Goal: Check status: Check status

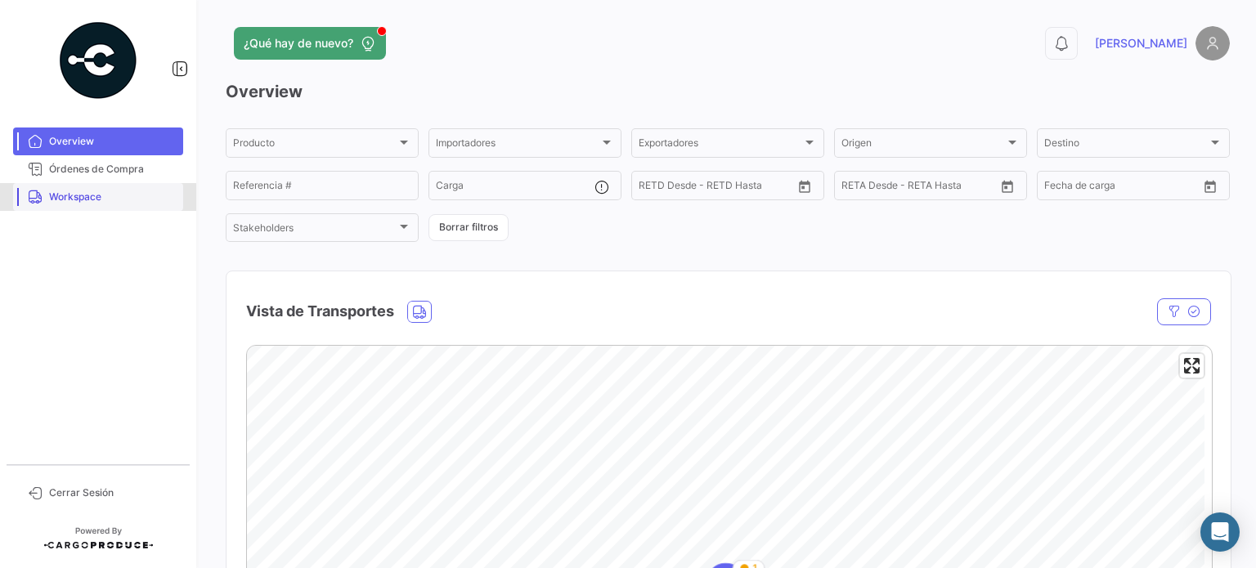
click at [87, 203] on span "Workspace" at bounding box center [113, 197] width 128 height 15
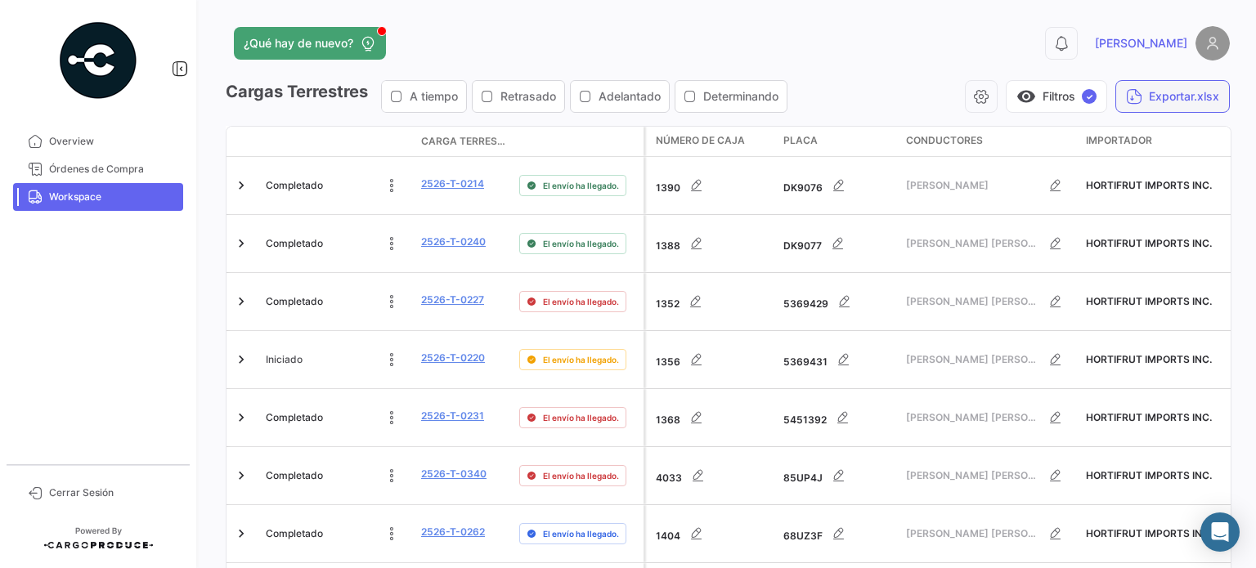
click at [1153, 101] on button "Exportar.xlsx" at bounding box center [1172, 96] width 114 height 33
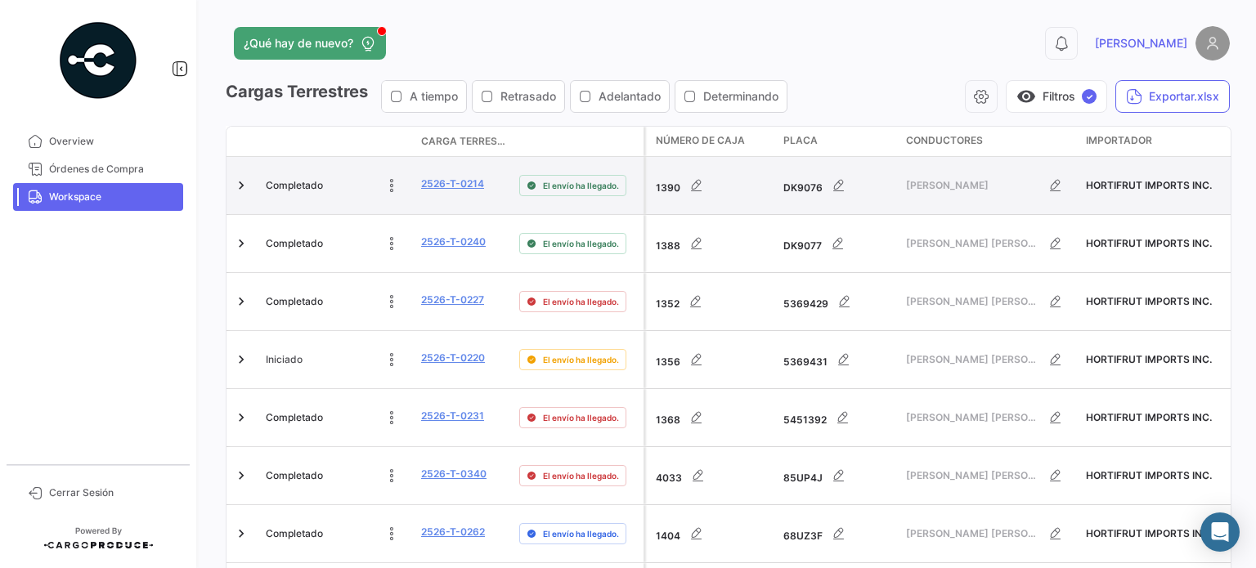
scroll to position [425, 0]
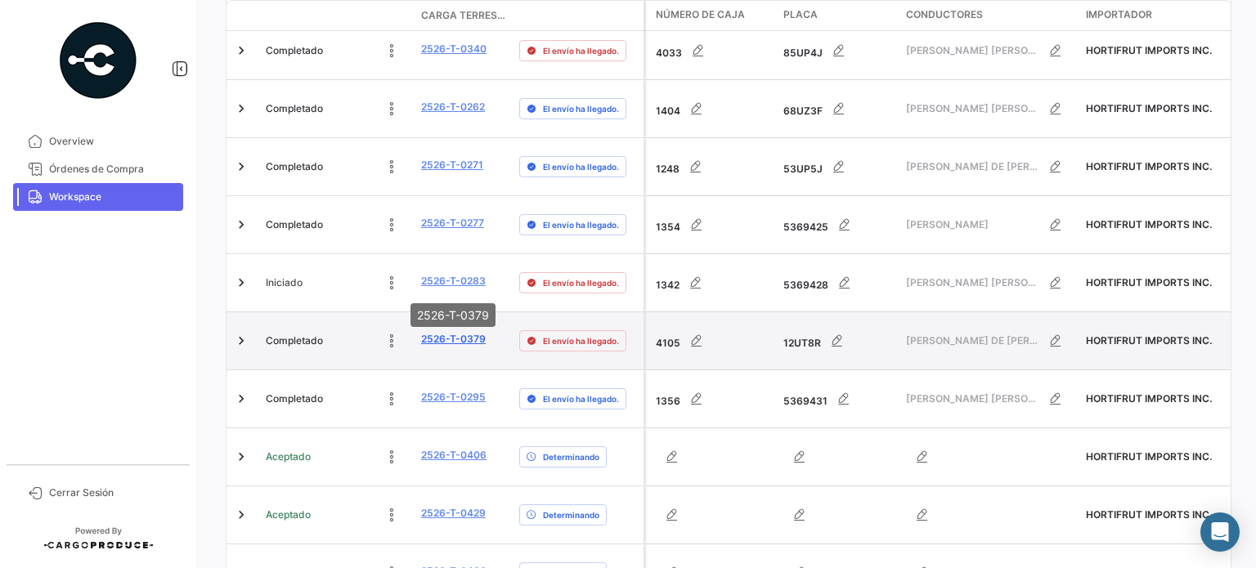
click at [437, 332] on link "2526-T-0379" at bounding box center [453, 339] width 65 height 15
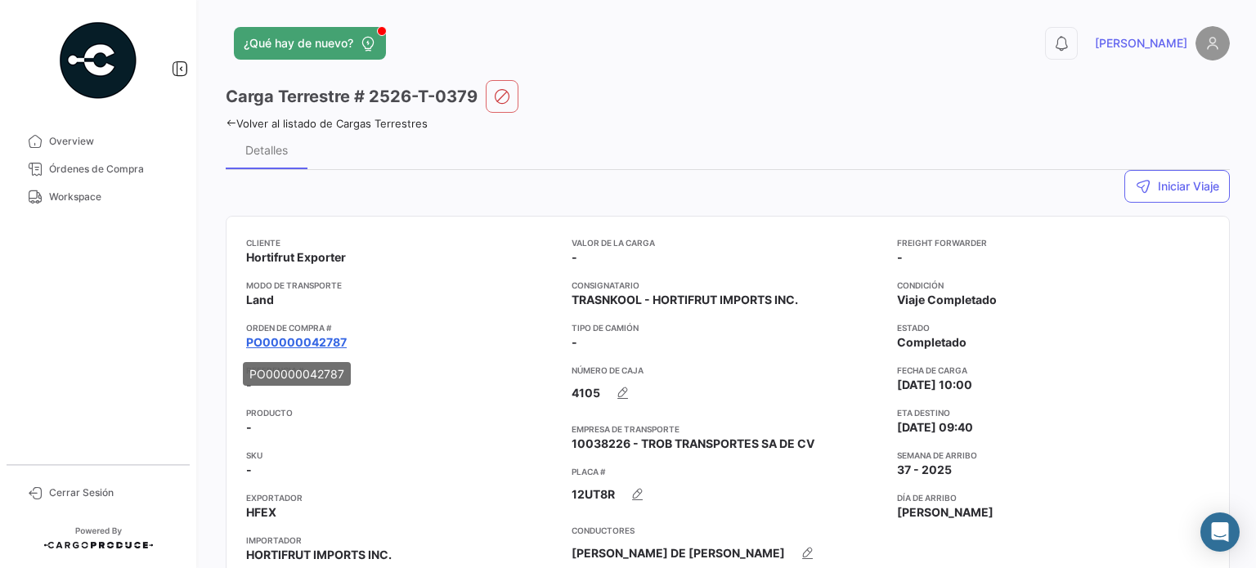
click at [285, 342] on link "PO00000042787" at bounding box center [296, 342] width 101 height 16
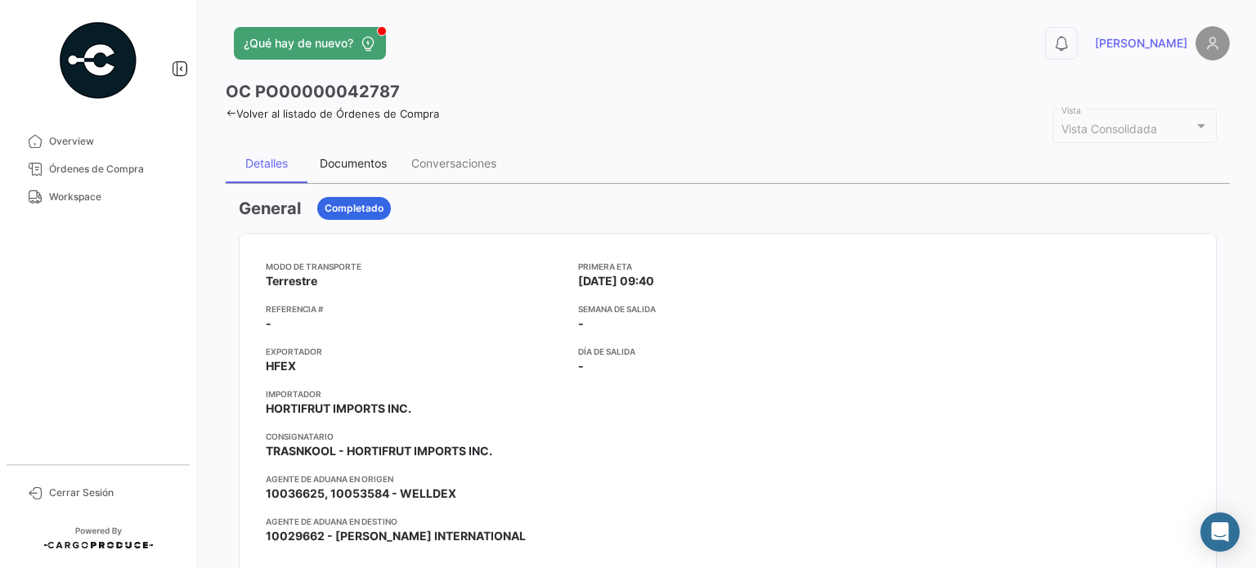
click at [370, 164] on div "Documentos" at bounding box center [353, 163] width 67 height 14
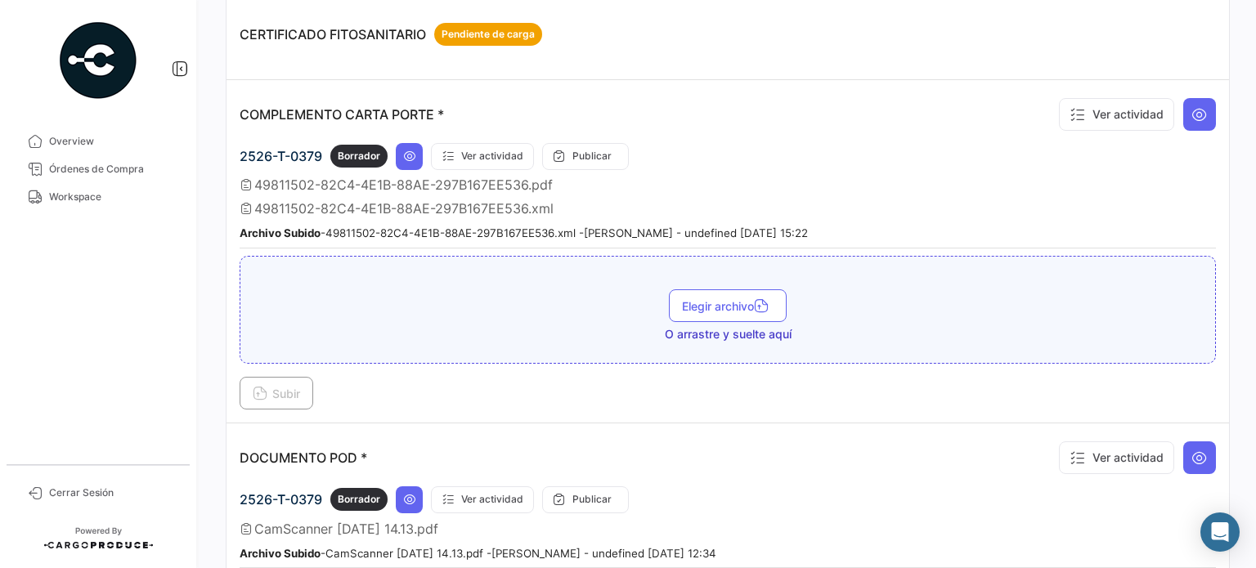
scroll to position [572, 0]
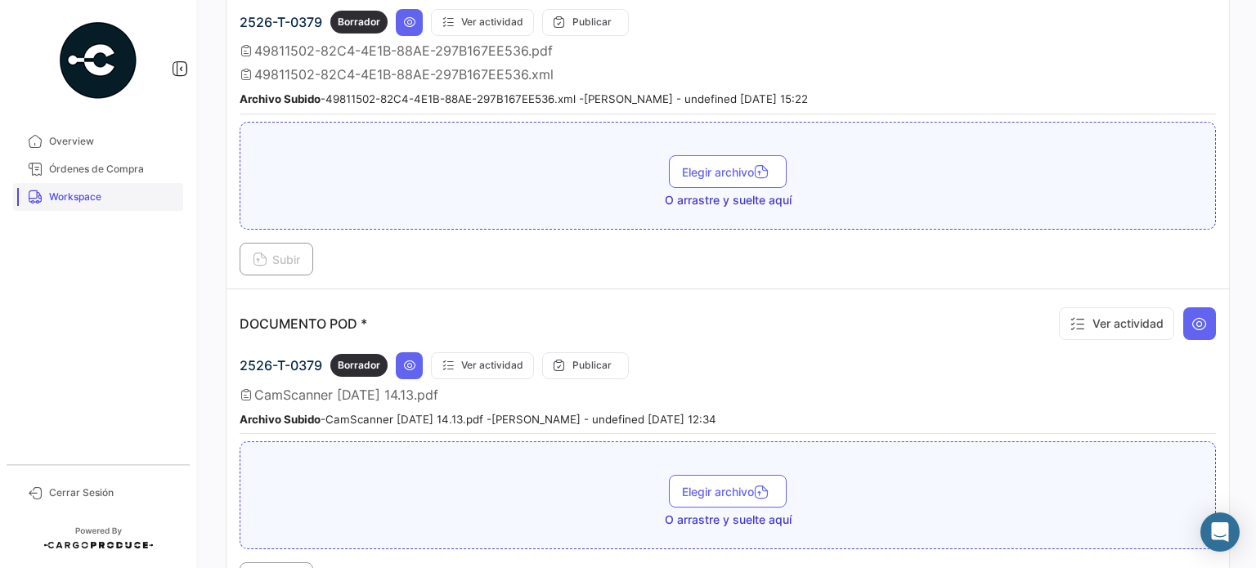
click at [83, 190] on span "Workspace" at bounding box center [113, 197] width 128 height 15
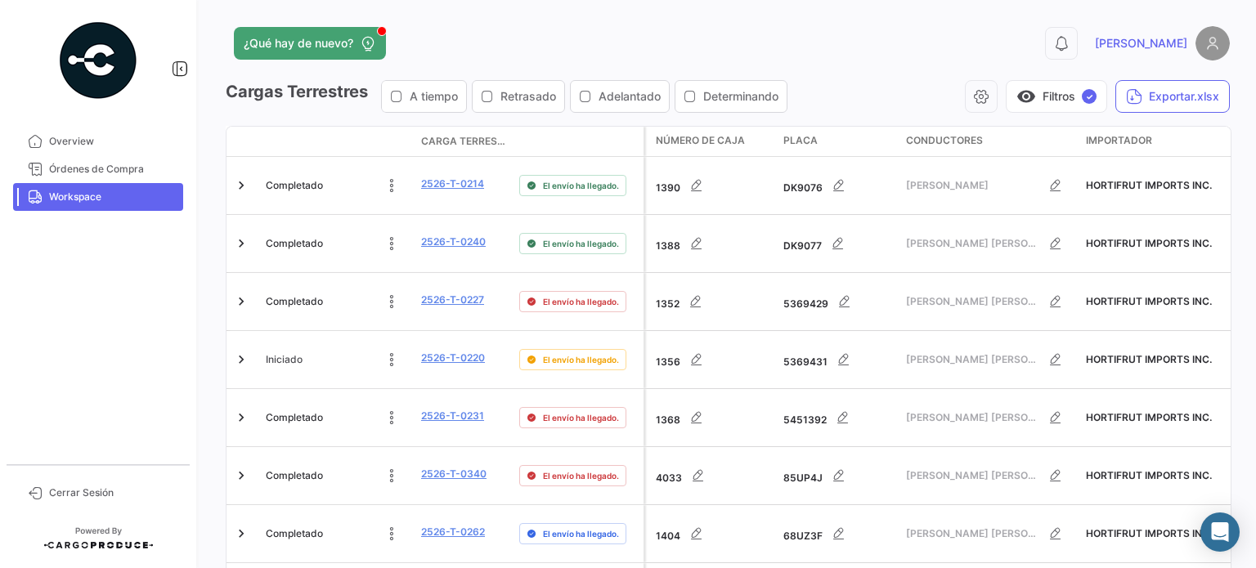
scroll to position [907, 0]
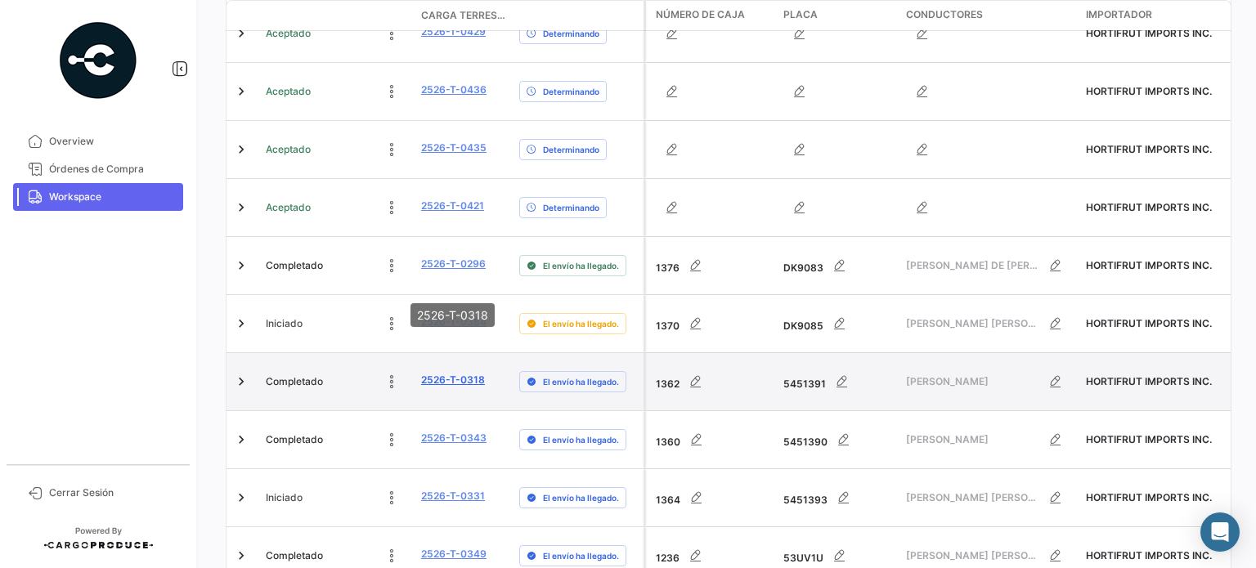
click at [464, 373] on link "2526-T-0318" at bounding box center [453, 380] width 64 height 15
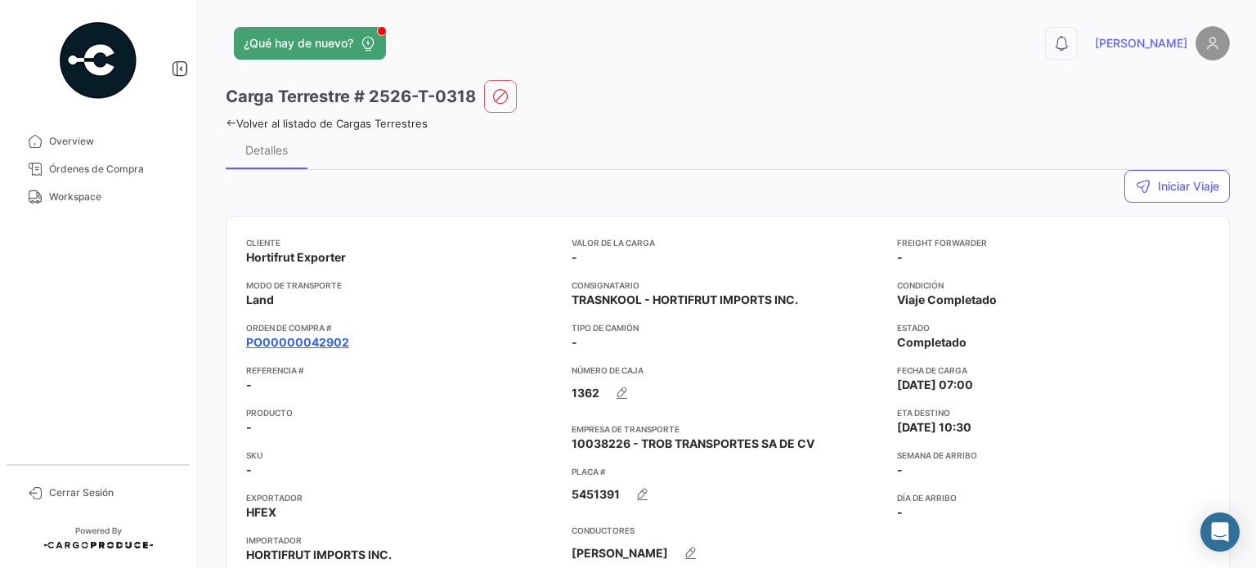
click at [289, 337] on link "PO00000042902" at bounding box center [297, 342] width 103 height 16
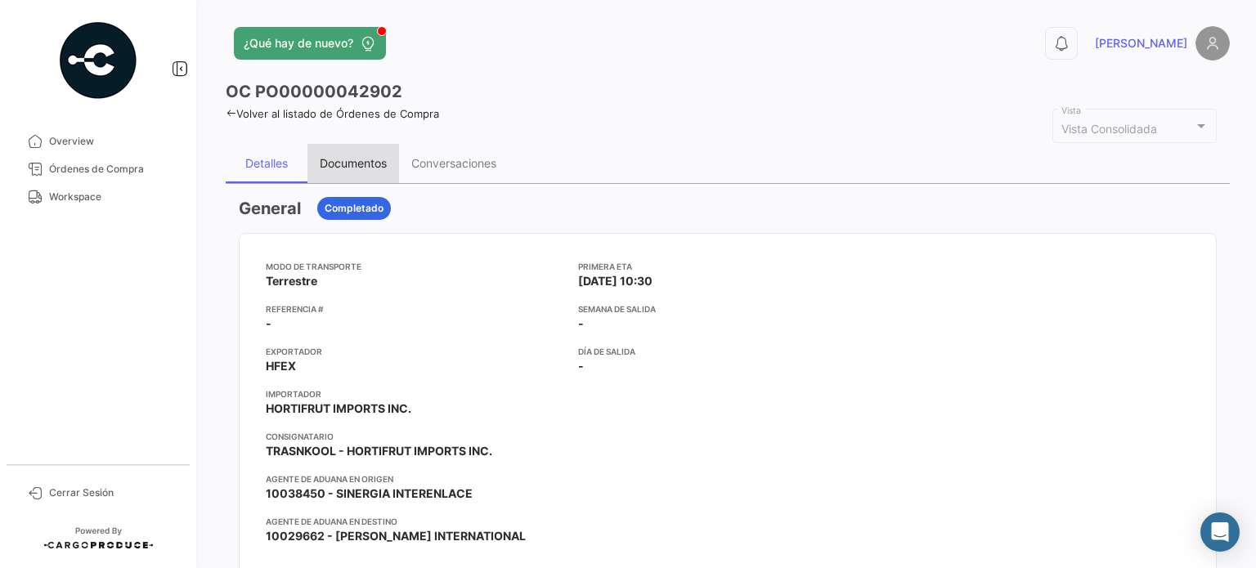
click at [337, 166] on div "Documentos" at bounding box center [353, 163] width 67 height 14
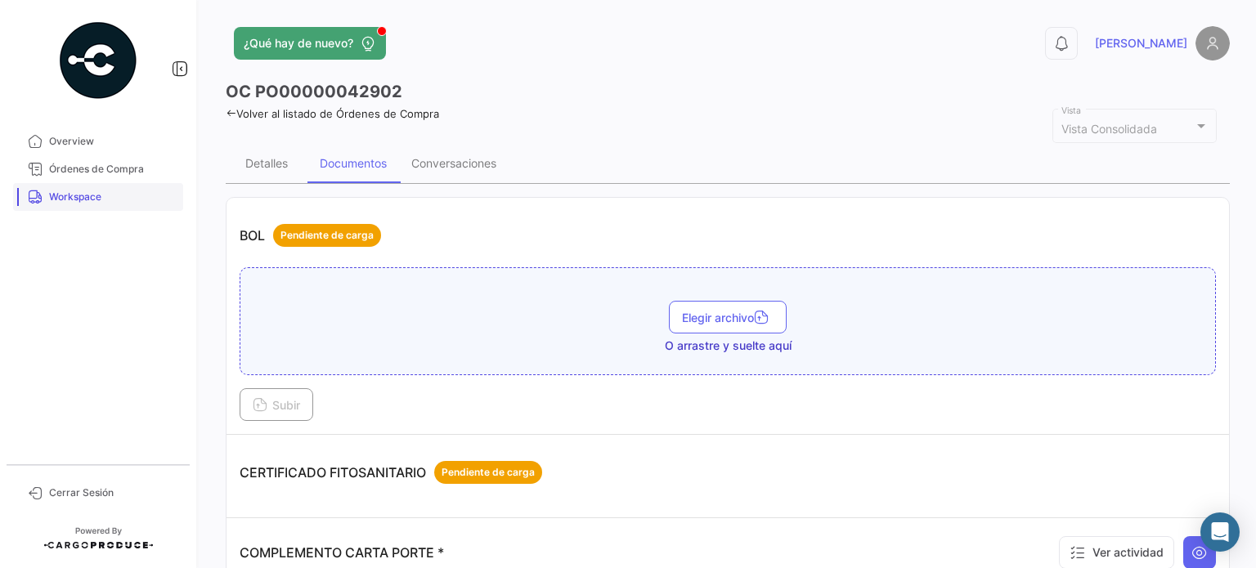
click at [75, 206] on link "Workspace" at bounding box center [98, 197] width 170 height 28
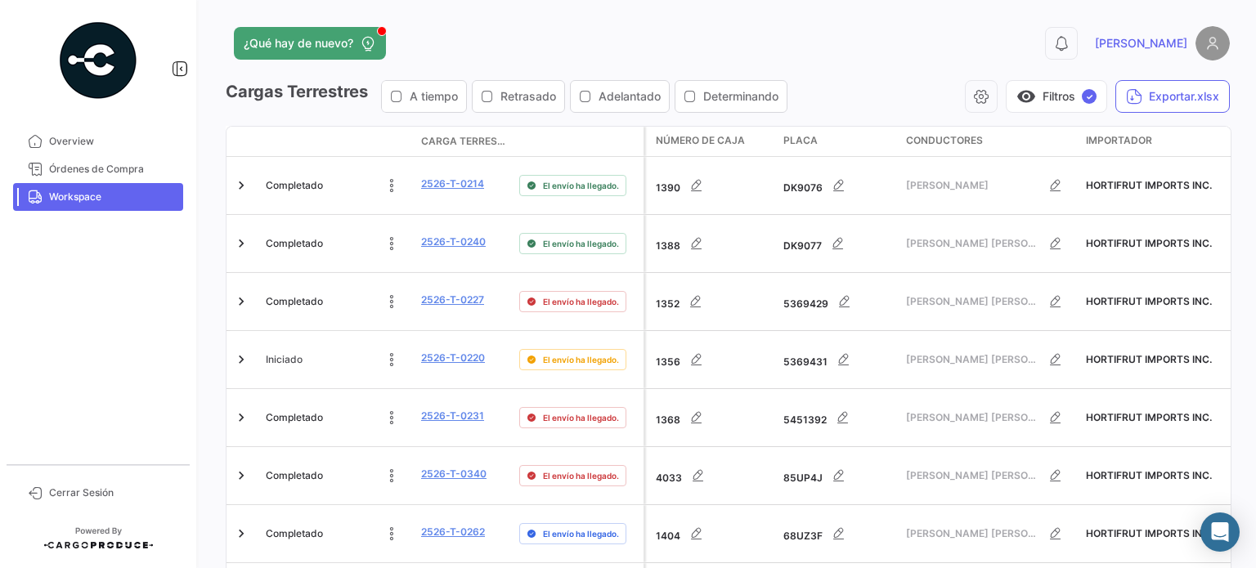
scroll to position [849, 0]
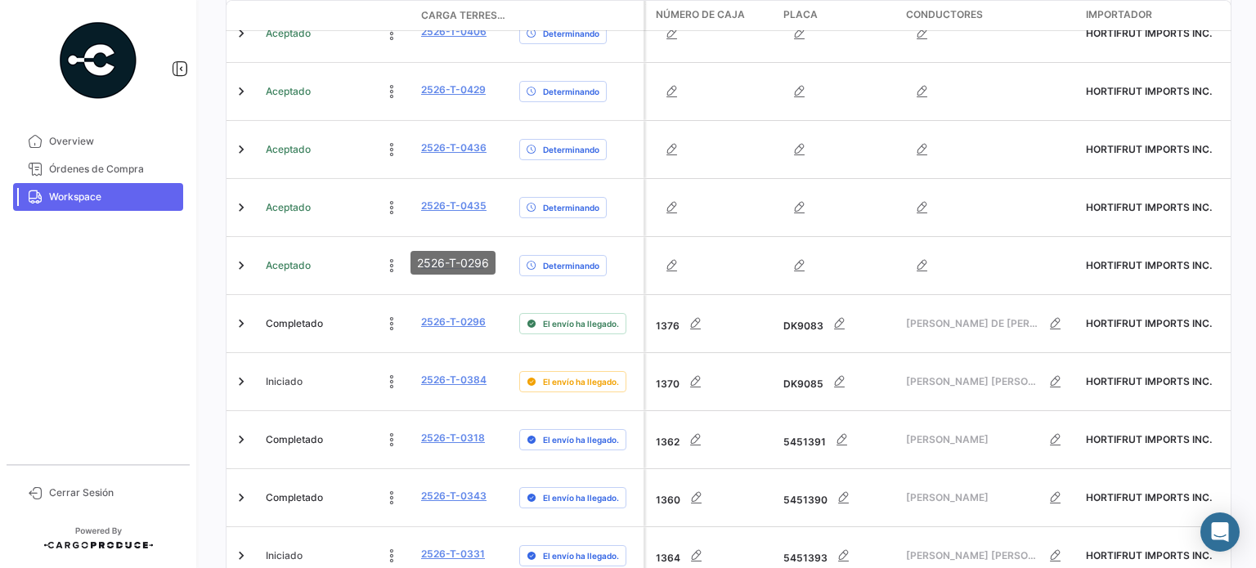
click at [442, 283] on mat-tooltip-component "2526-T-0296" at bounding box center [453, 263] width 108 height 47
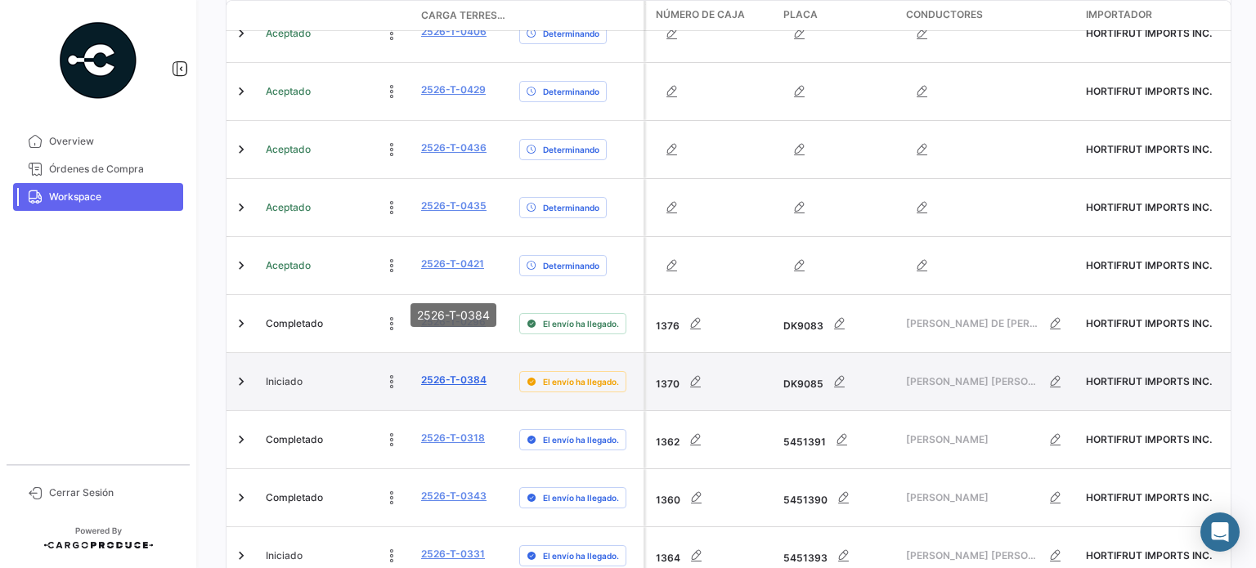
click at [464, 373] on link "2526-T-0384" at bounding box center [453, 380] width 65 height 15
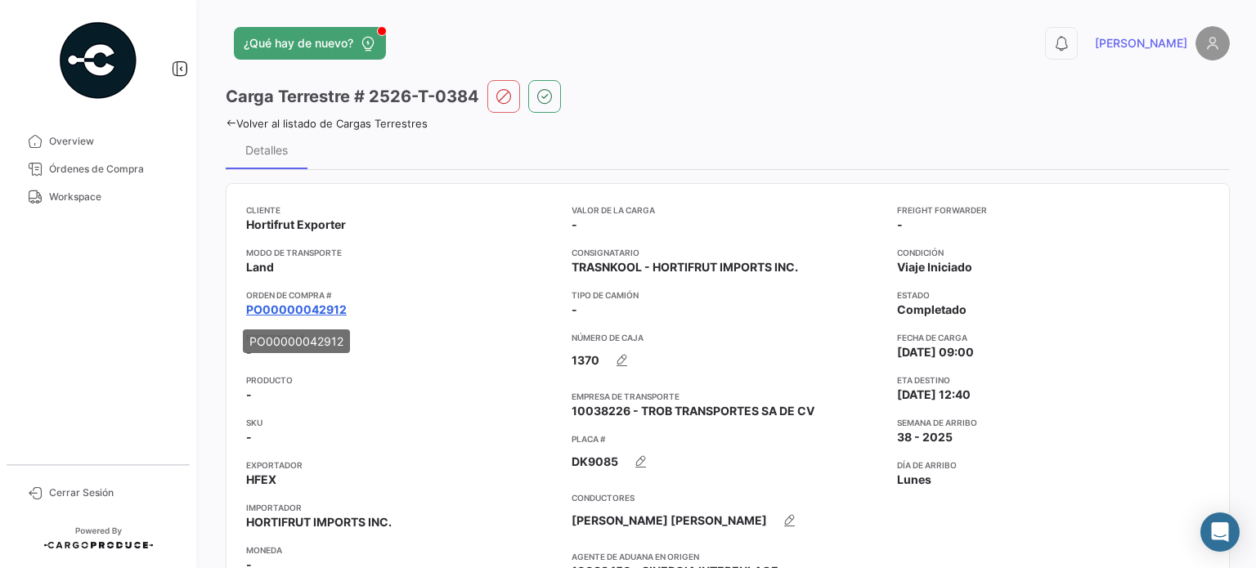
click at [289, 309] on link "PO00000042912" at bounding box center [296, 310] width 101 height 16
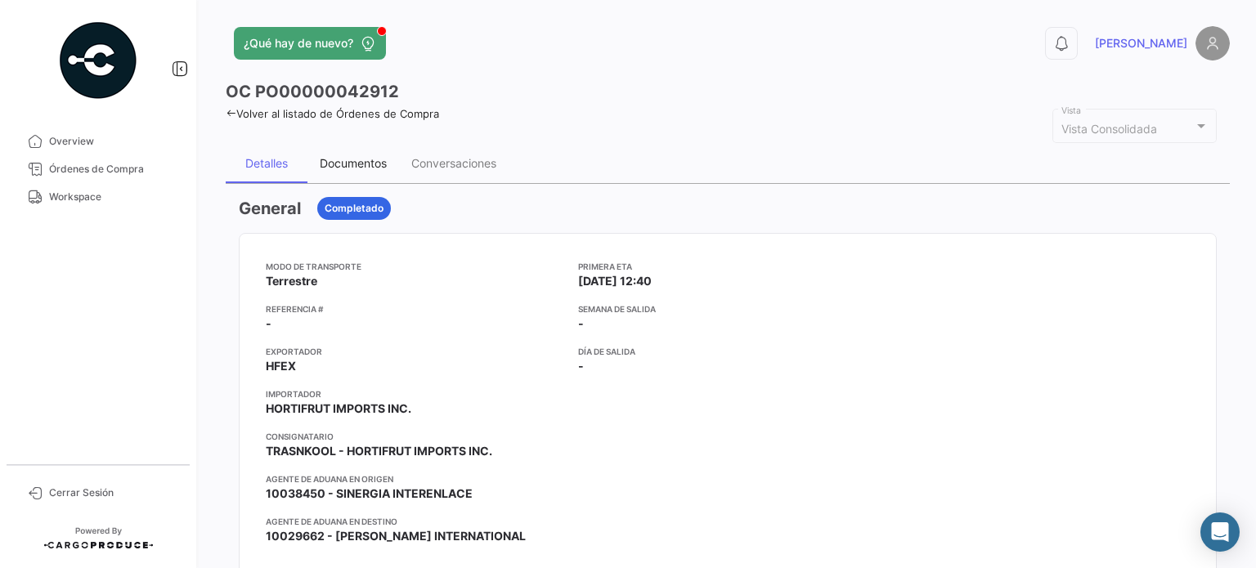
click at [348, 156] on div "Documentos" at bounding box center [353, 163] width 67 height 14
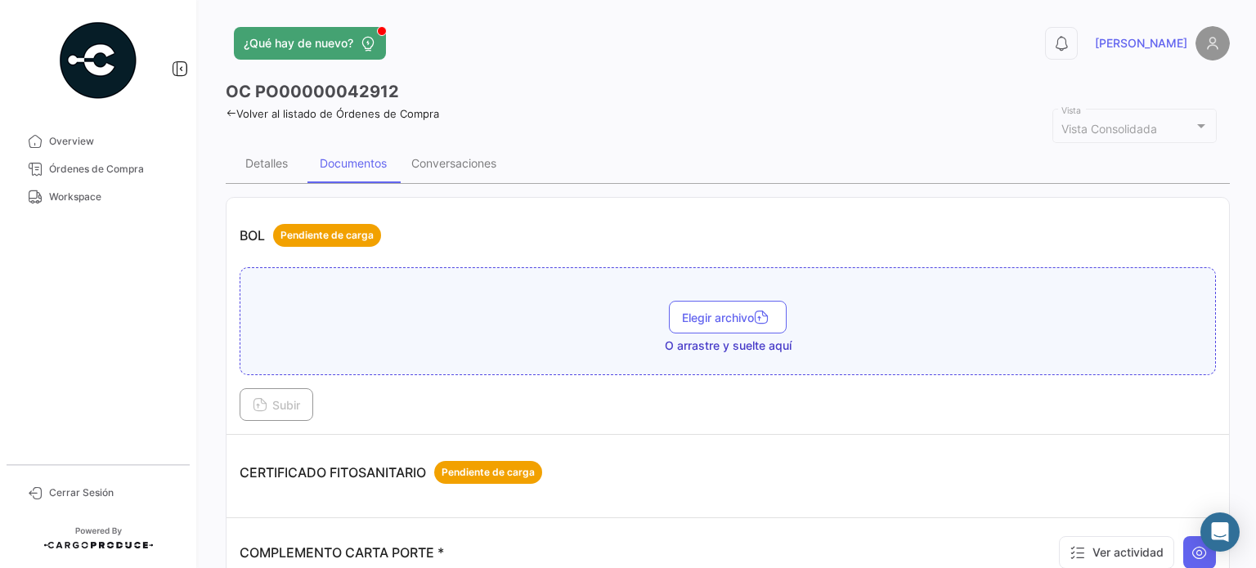
click at [233, 113] on icon at bounding box center [231, 113] width 11 height 11
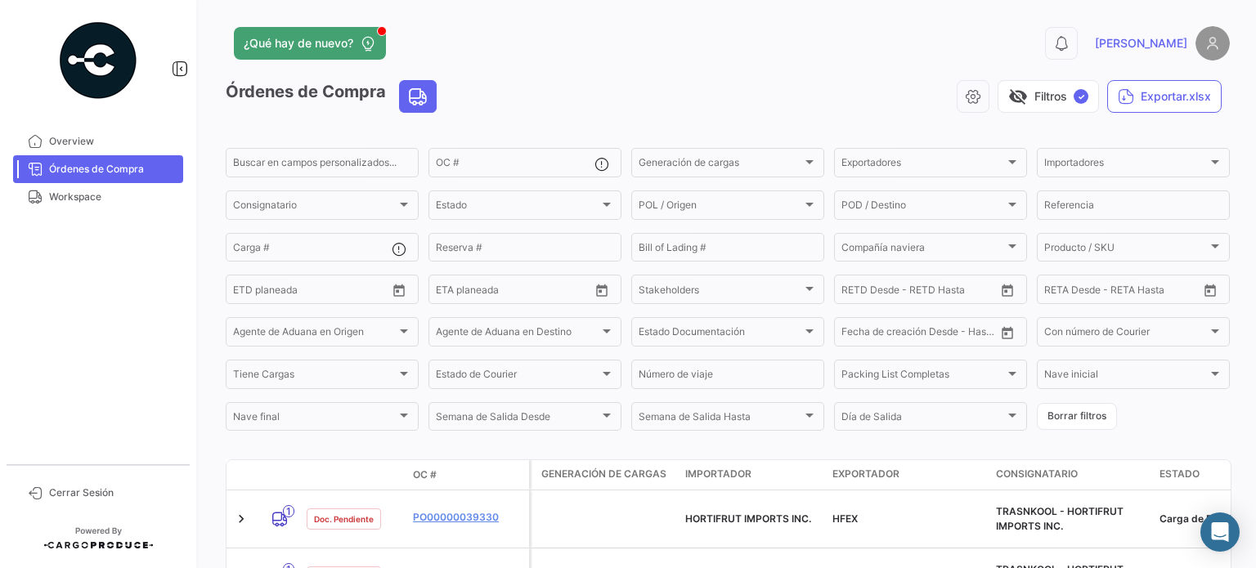
drag, startPoint x: 93, startPoint y: 201, endPoint x: 526, endPoint y: 222, distance: 433.1
click at [94, 201] on span "Workspace" at bounding box center [113, 197] width 128 height 15
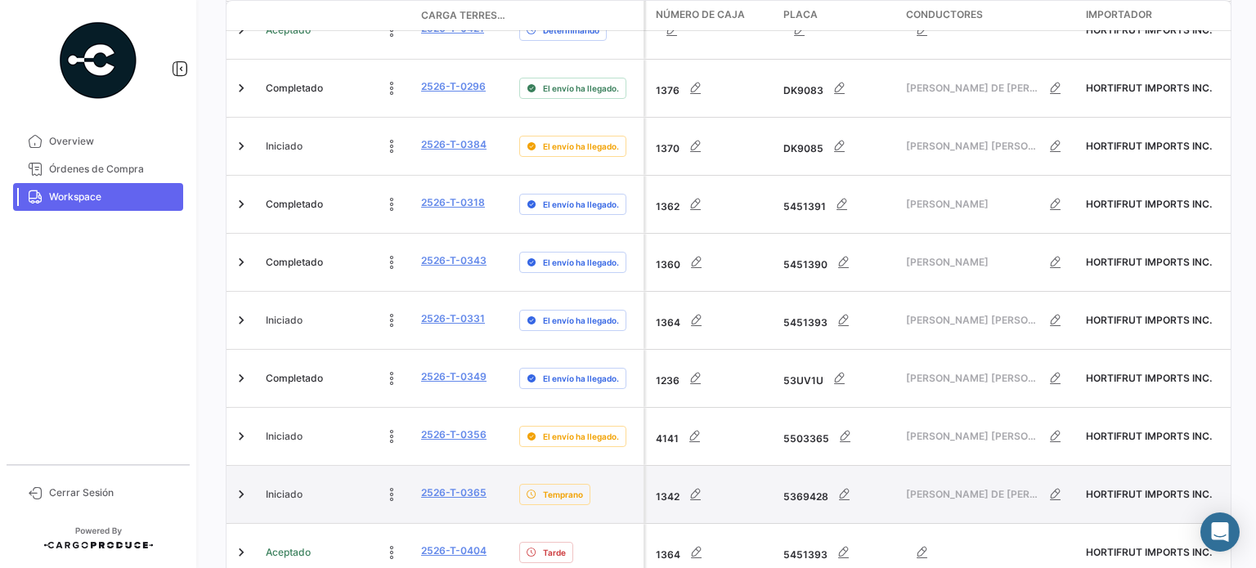
scroll to position [1087, 0]
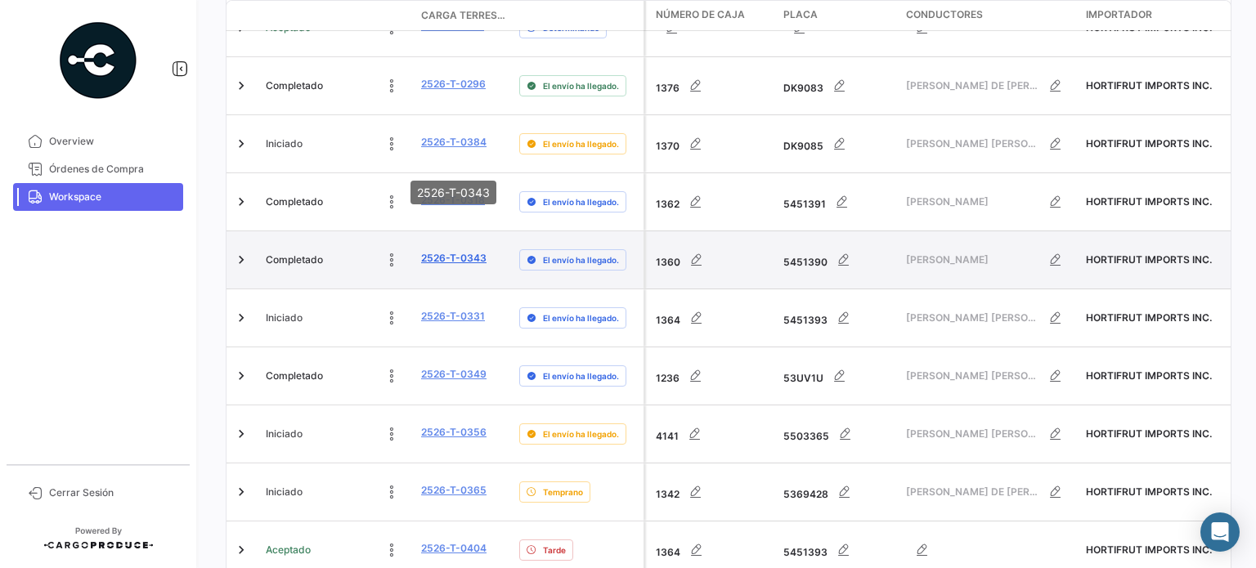
click at [465, 251] on link "2526-T-0343" at bounding box center [453, 258] width 65 height 15
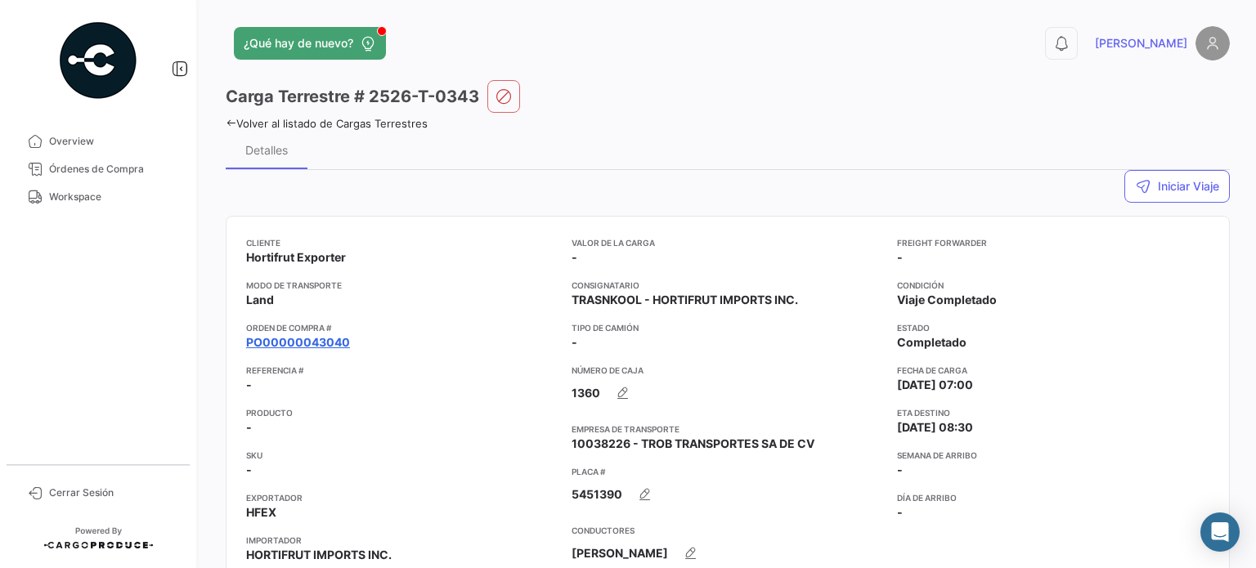
click at [336, 349] on link "PO00000043040" at bounding box center [298, 342] width 104 height 16
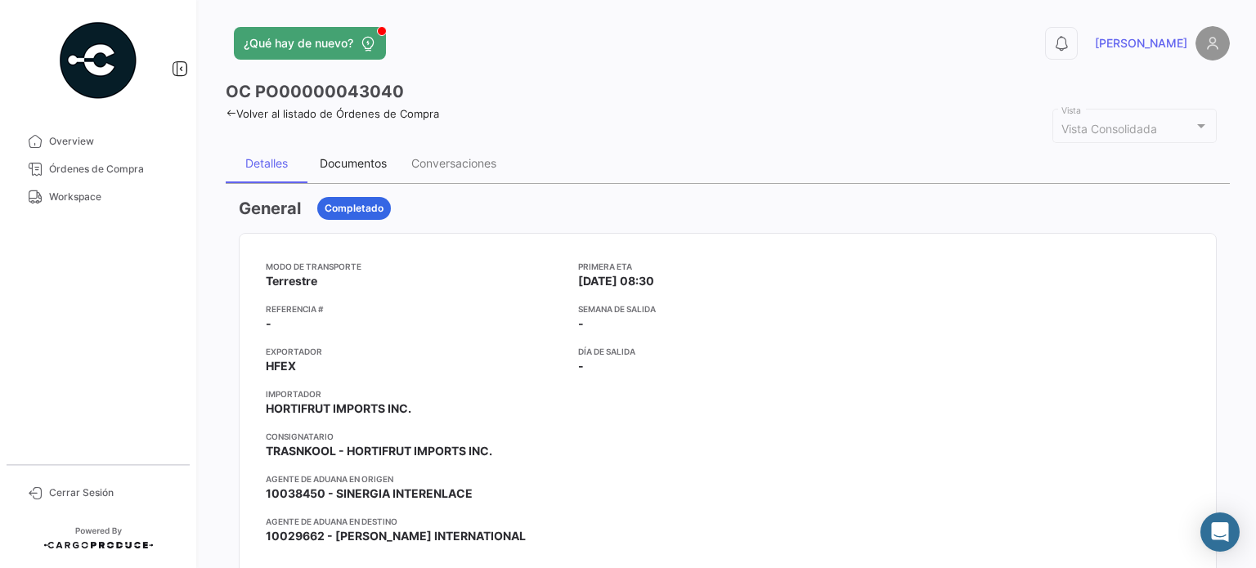
click at [357, 156] on div "Documentos" at bounding box center [353, 163] width 67 height 14
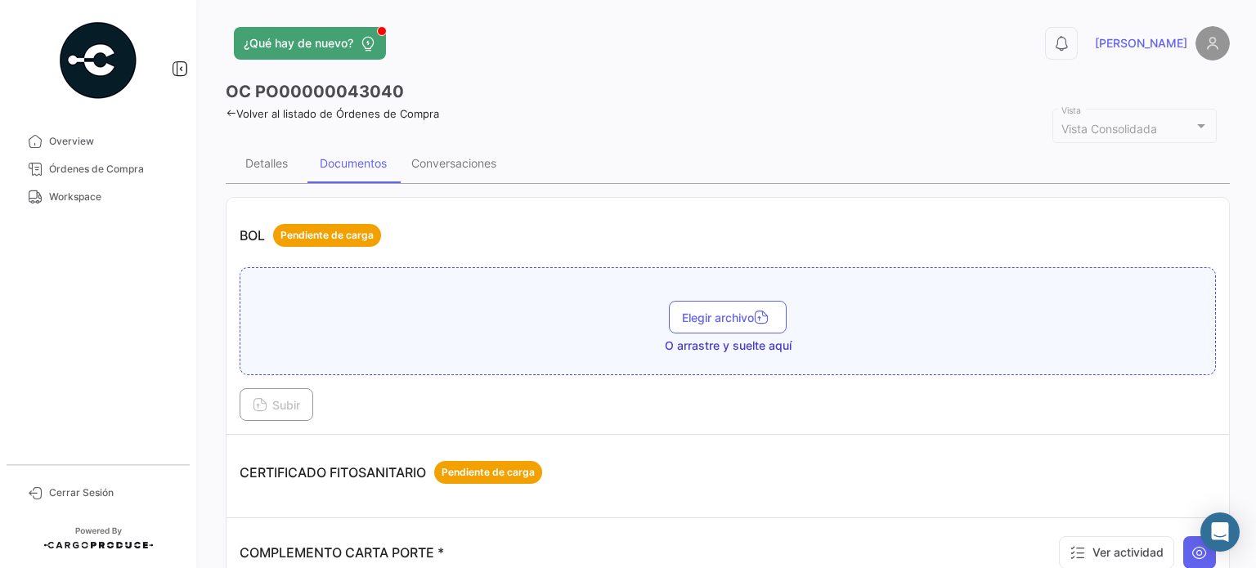
drag, startPoint x: 120, startPoint y: 195, endPoint x: 678, endPoint y: 256, distance: 561.0
click at [119, 195] on span "Workspace" at bounding box center [113, 197] width 128 height 15
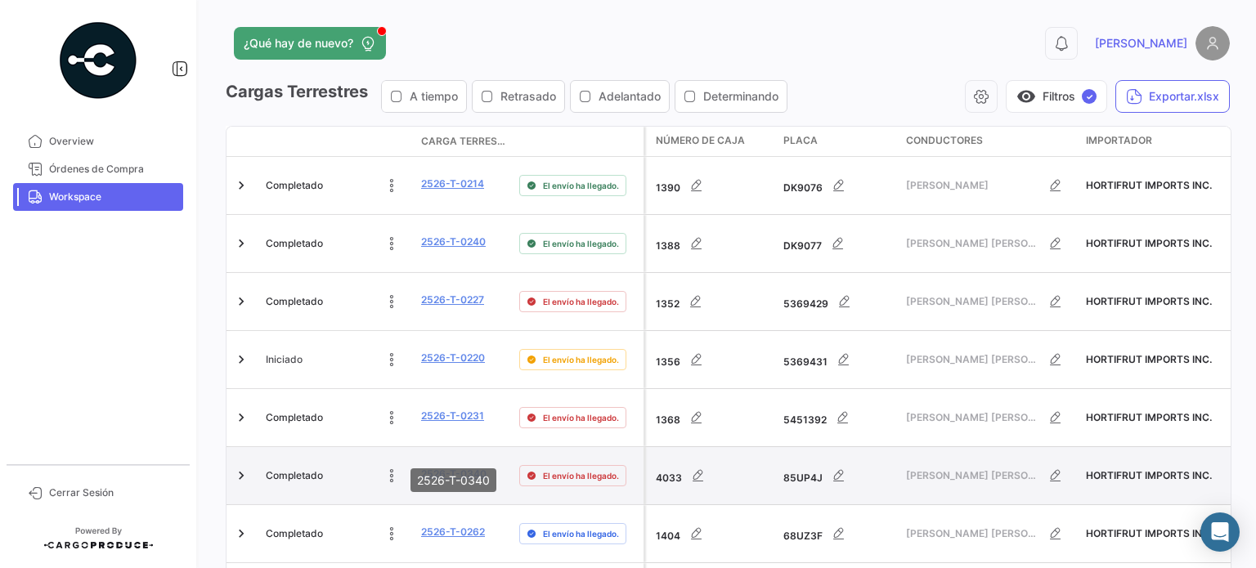
click at [468, 467] on link "2526-T-0340" at bounding box center [453, 474] width 65 height 15
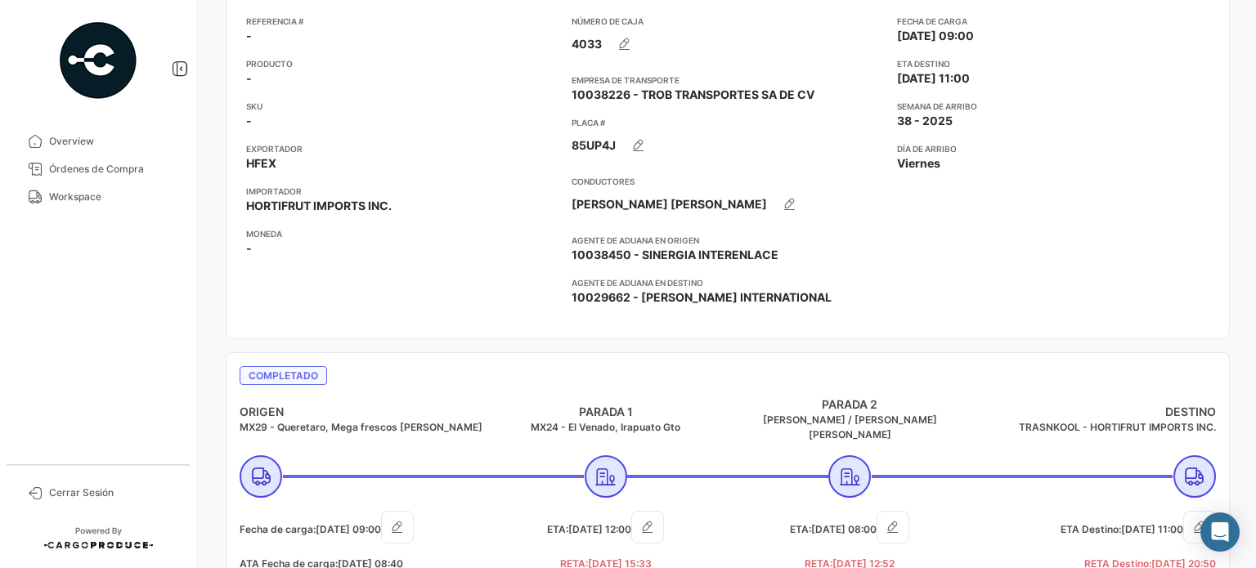
scroll to position [245, 0]
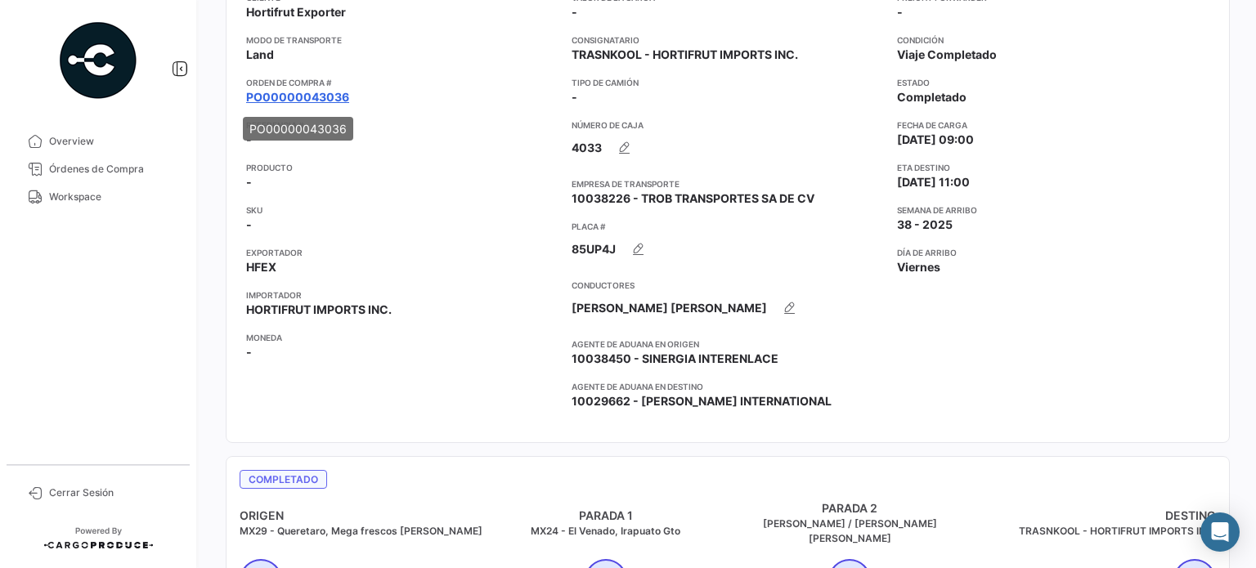
click at [286, 104] on link "PO00000043036" at bounding box center [297, 97] width 103 height 16
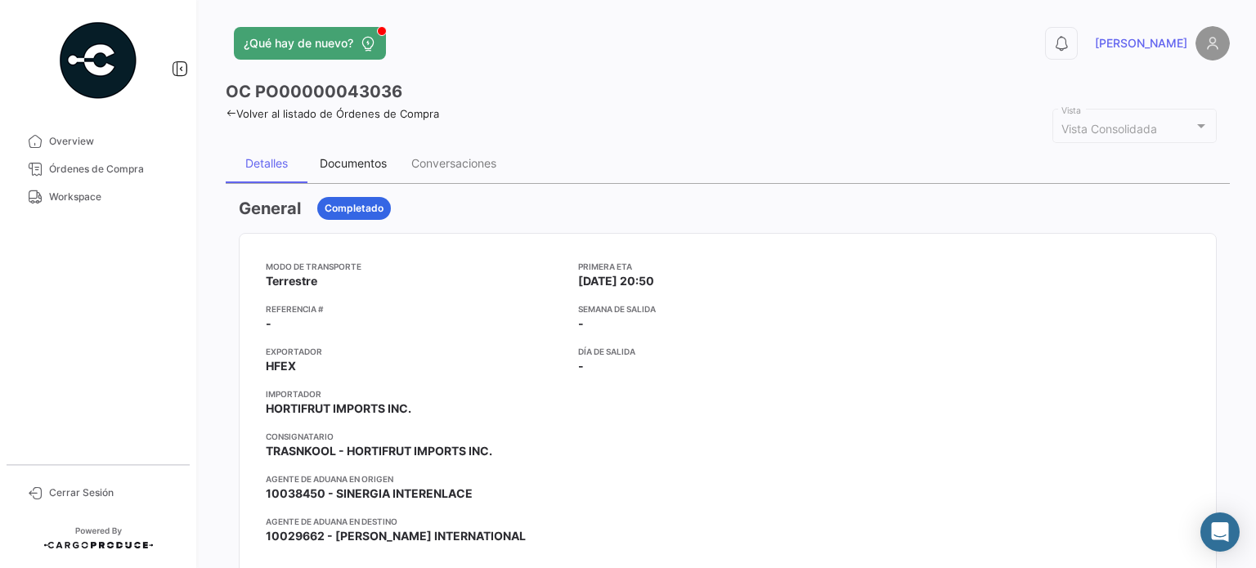
click at [344, 156] on div "Documentos" at bounding box center [353, 163] width 67 height 14
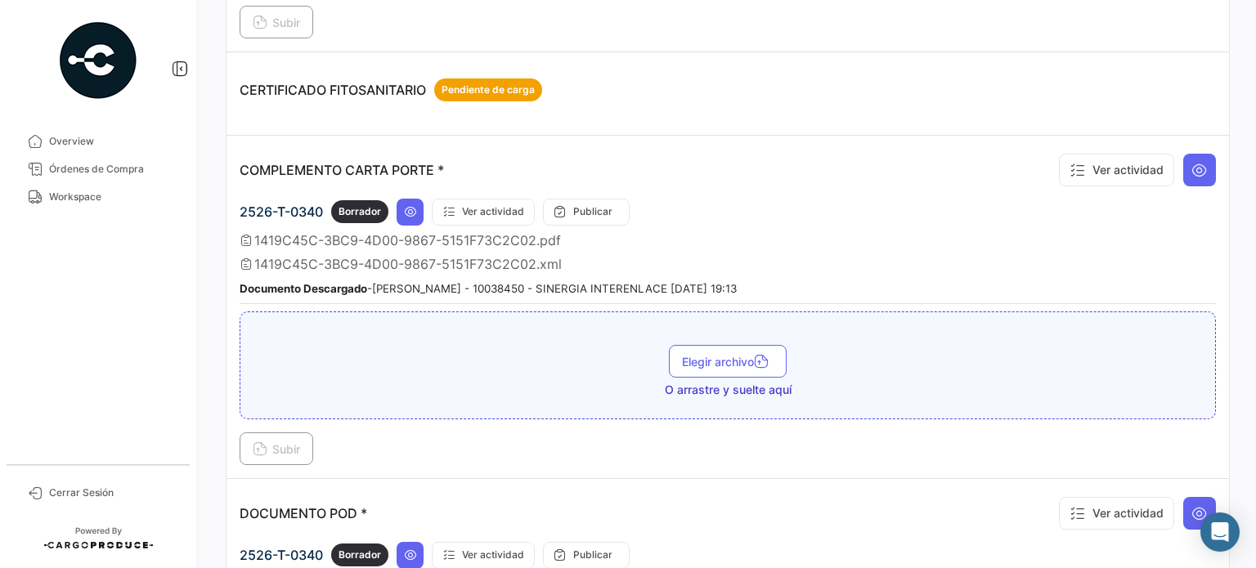
scroll to position [56, 0]
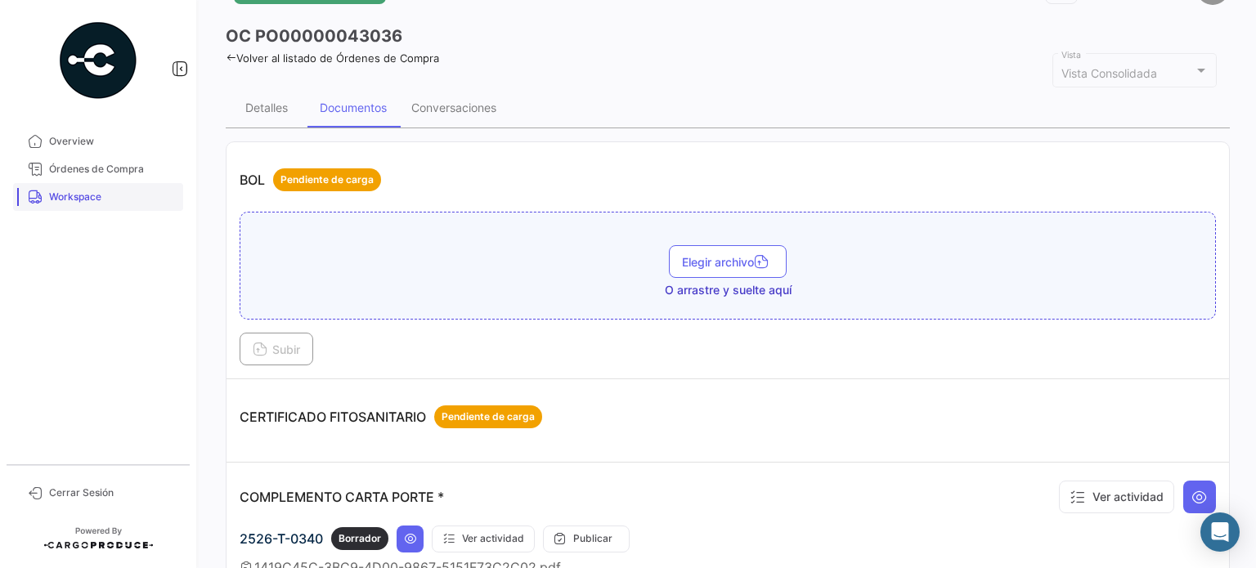
click at [47, 189] on link "Workspace" at bounding box center [98, 197] width 170 height 28
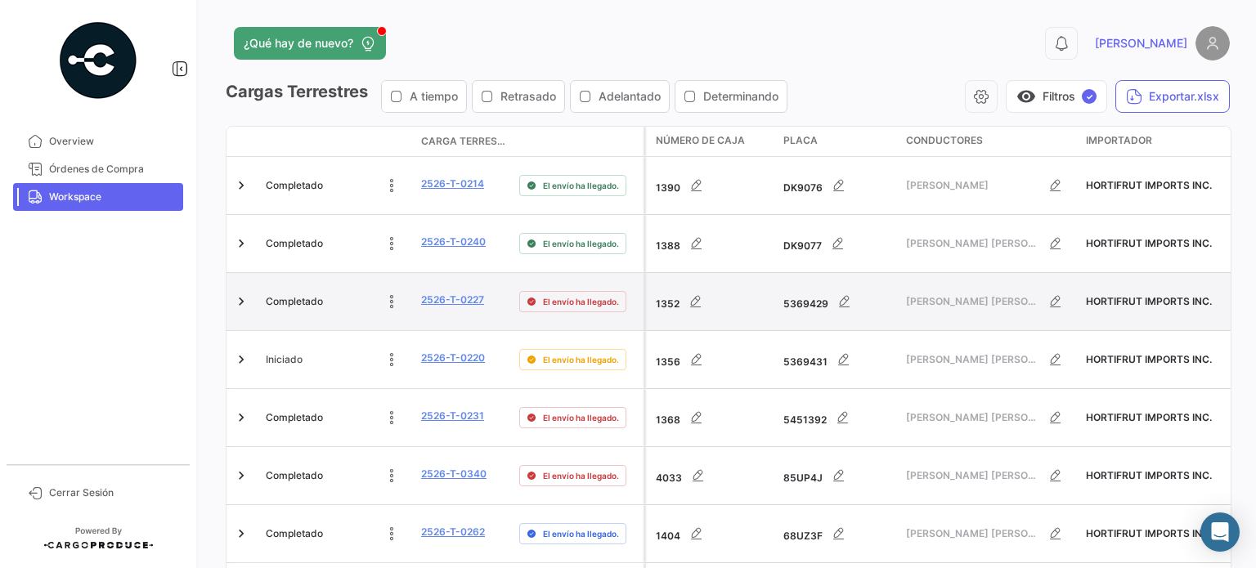
scroll to position [1080, 0]
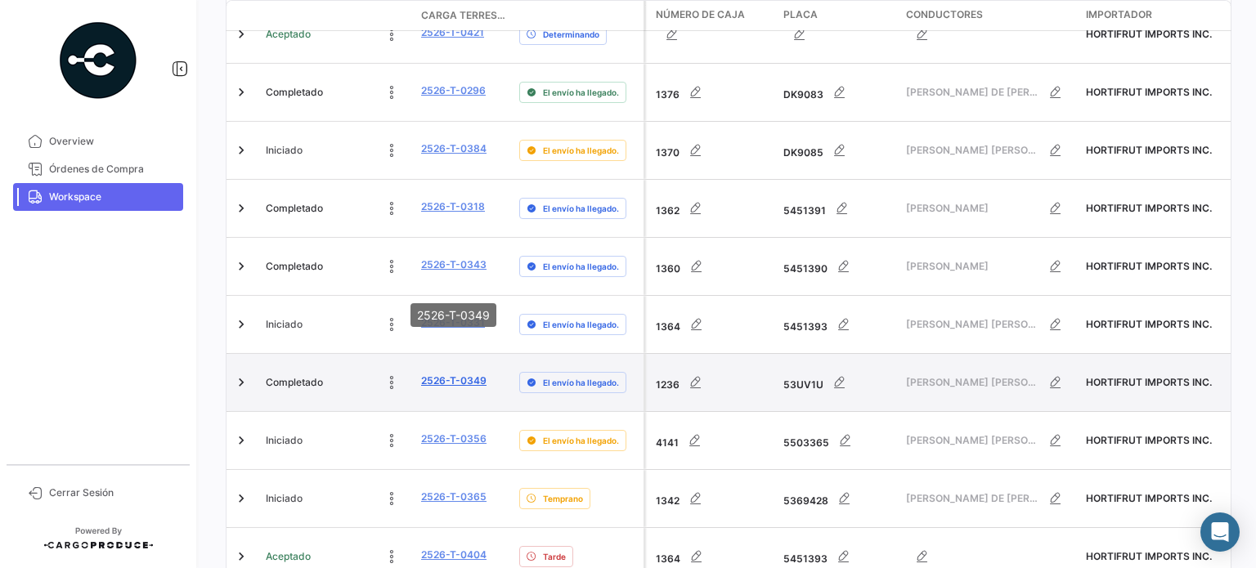
click at [453, 374] on link "2526-T-0349" at bounding box center [453, 381] width 65 height 15
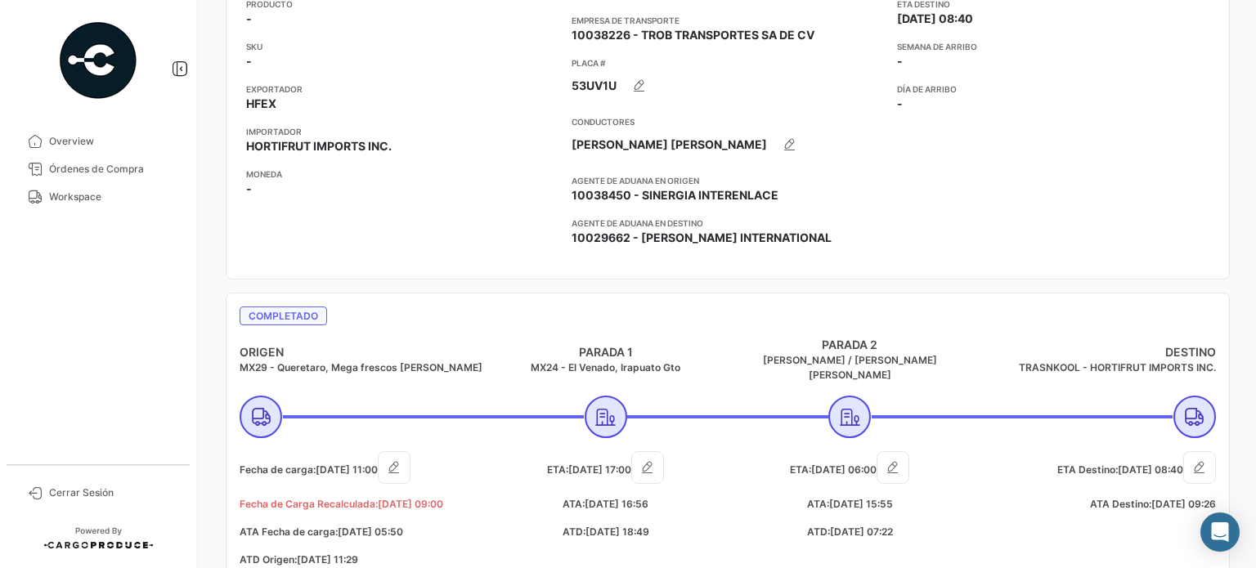
scroll to position [245, 0]
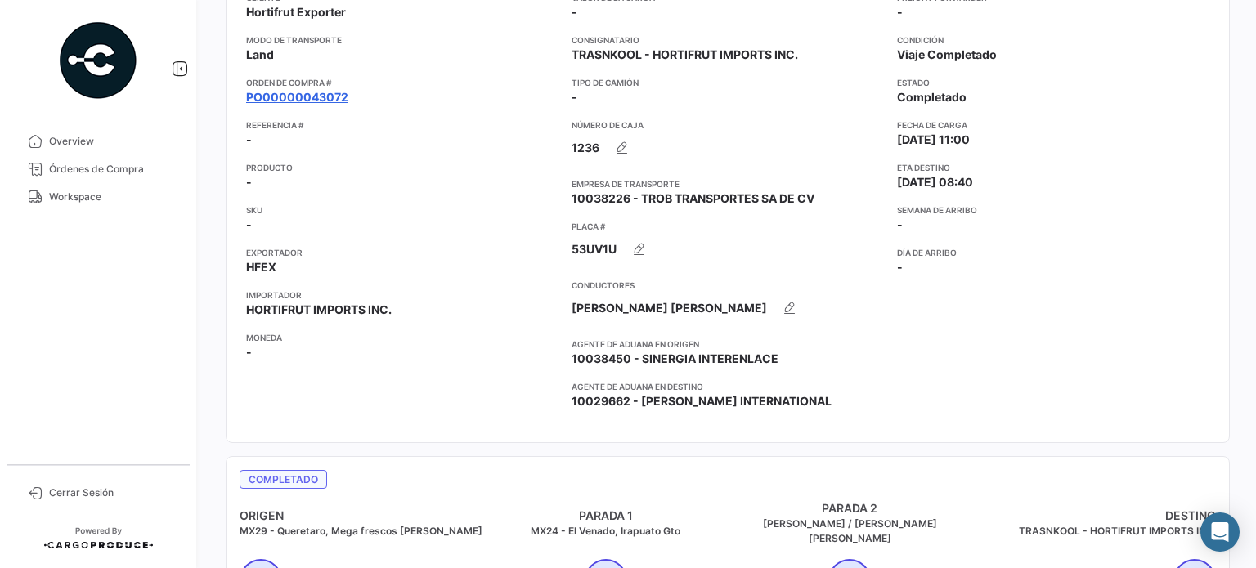
click at [330, 102] on link "PO00000043072" at bounding box center [297, 97] width 102 height 16
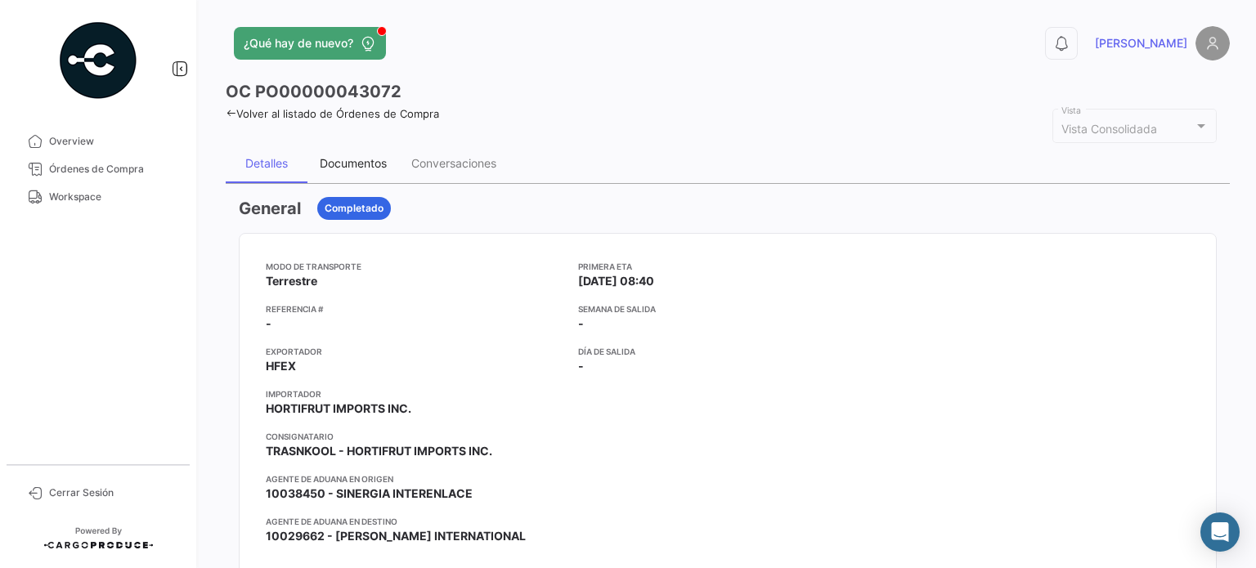
click at [376, 165] on div "Documentos" at bounding box center [353, 163] width 67 height 14
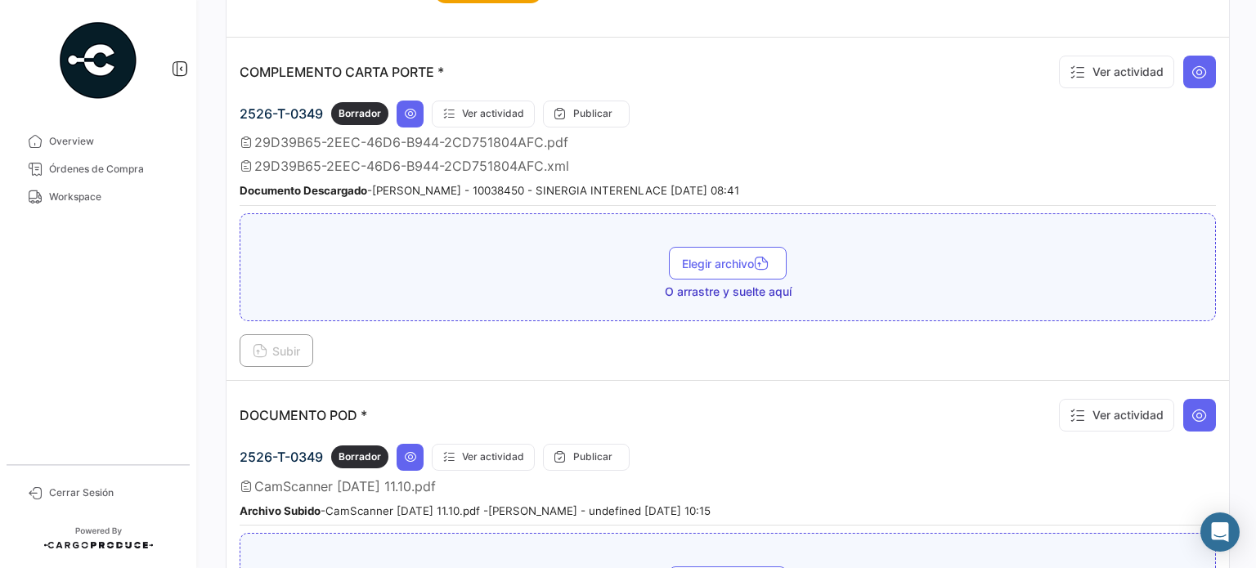
scroll to position [572, 0]
